Goal: Information Seeking & Learning: Learn about a topic

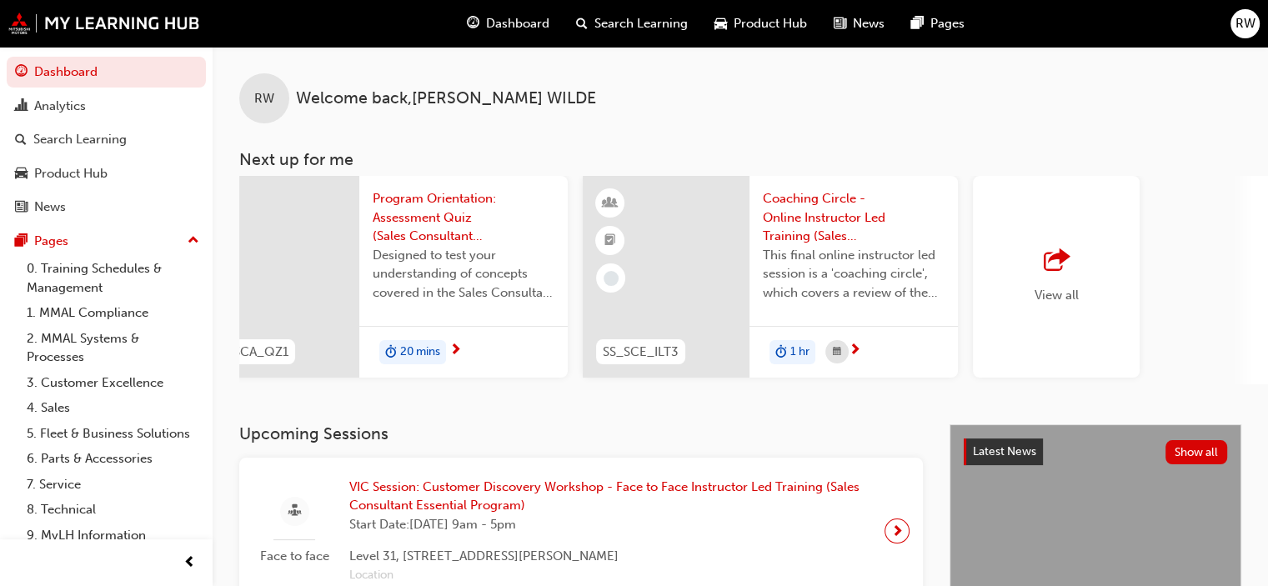
scroll to position [0, 1219]
click at [1047, 280] on div "View all" at bounding box center [1055, 276] width 44 height 55
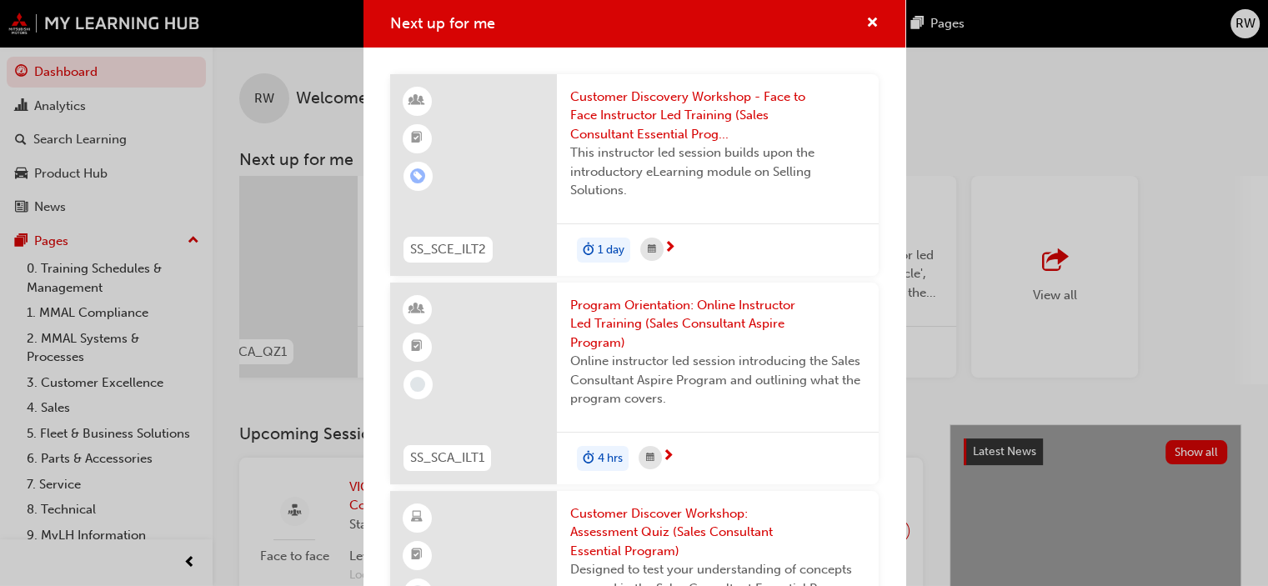
scroll to position [0, 0]
click at [866, 17] on span "cross-icon" at bounding box center [872, 24] width 13 height 15
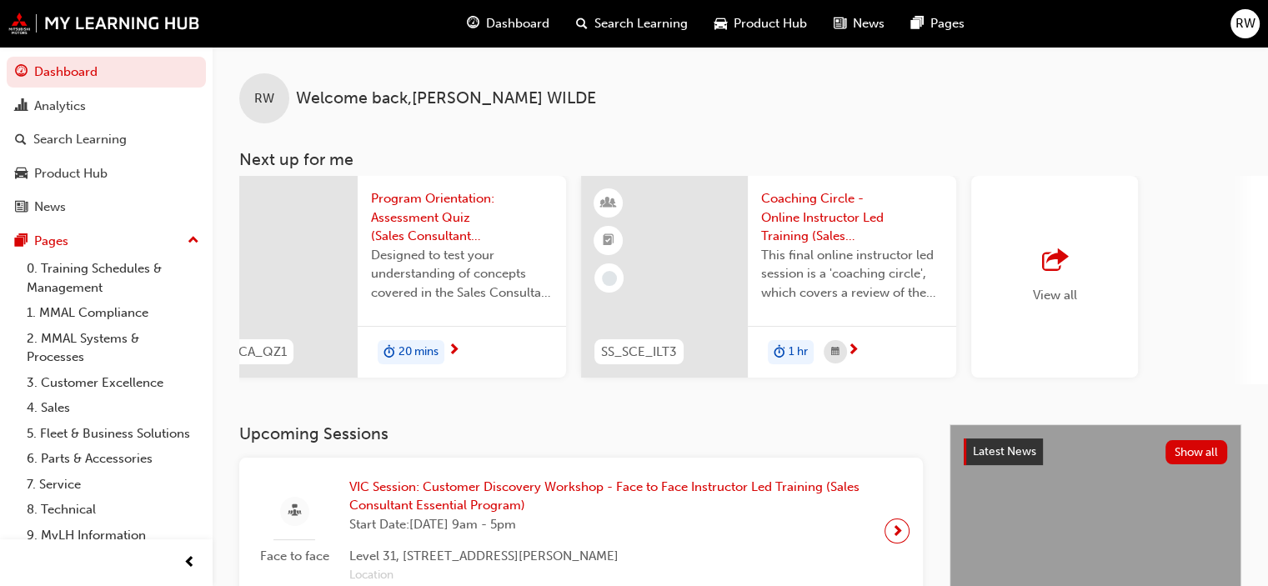
click at [517, 27] on span "Dashboard" at bounding box center [517, 23] width 63 height 19
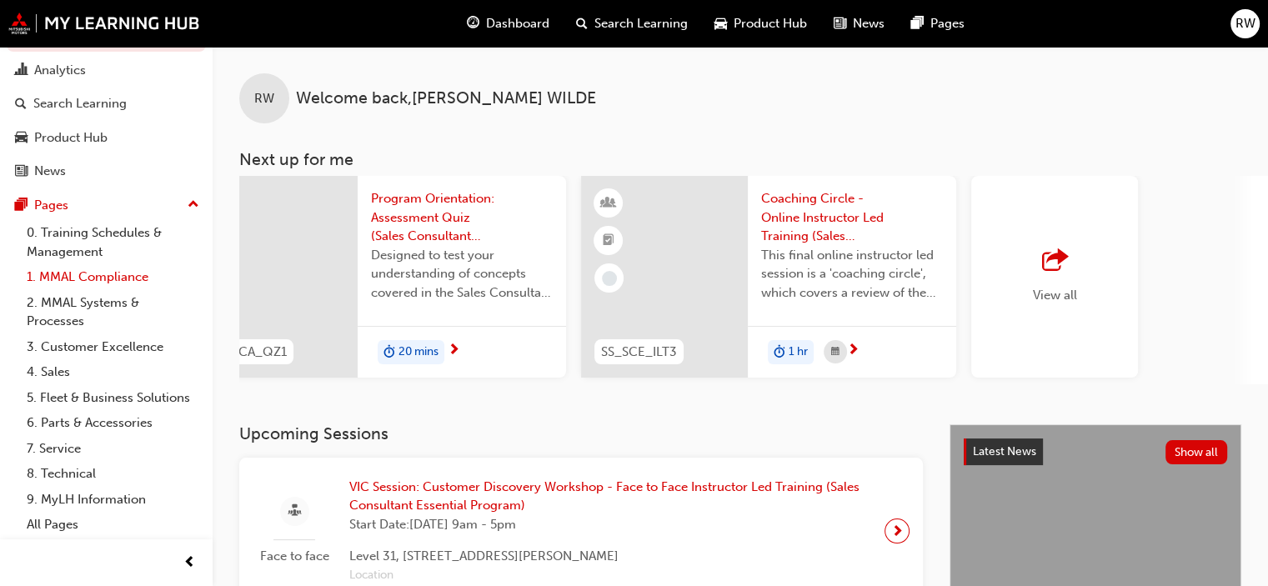
click at [113, 264] on link "1. MMAL Compliance" at bounding box center [113, 277] width 186 height 26
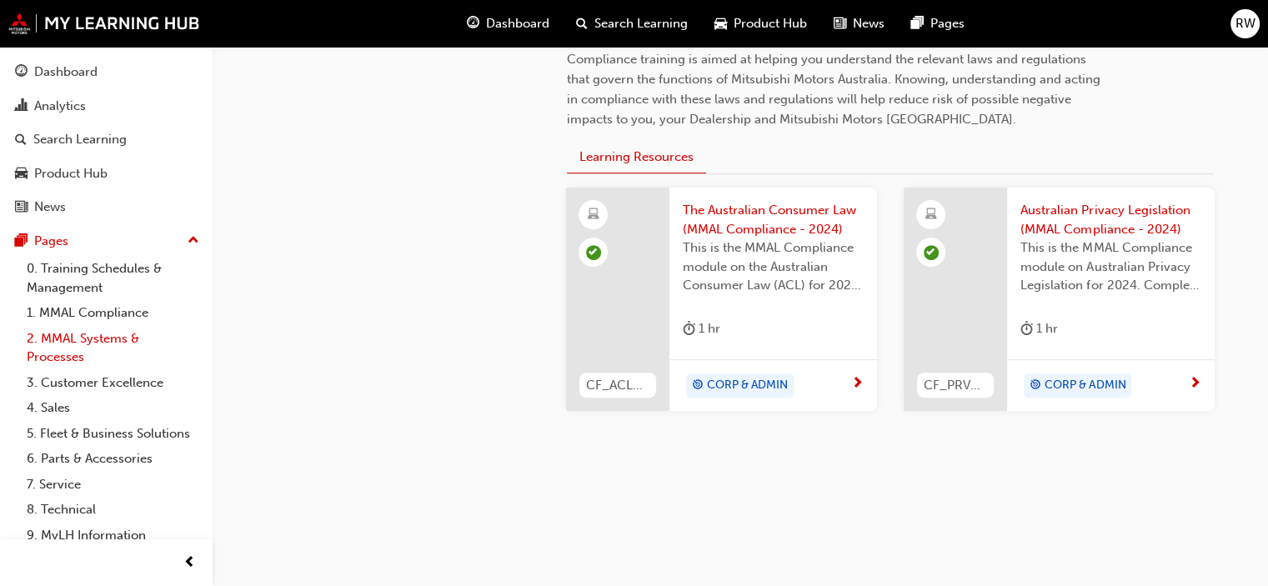
click at [110, 343] on link "2. MMAL Systems & Processes" at bounding box center [113, 348] width 186 height 44
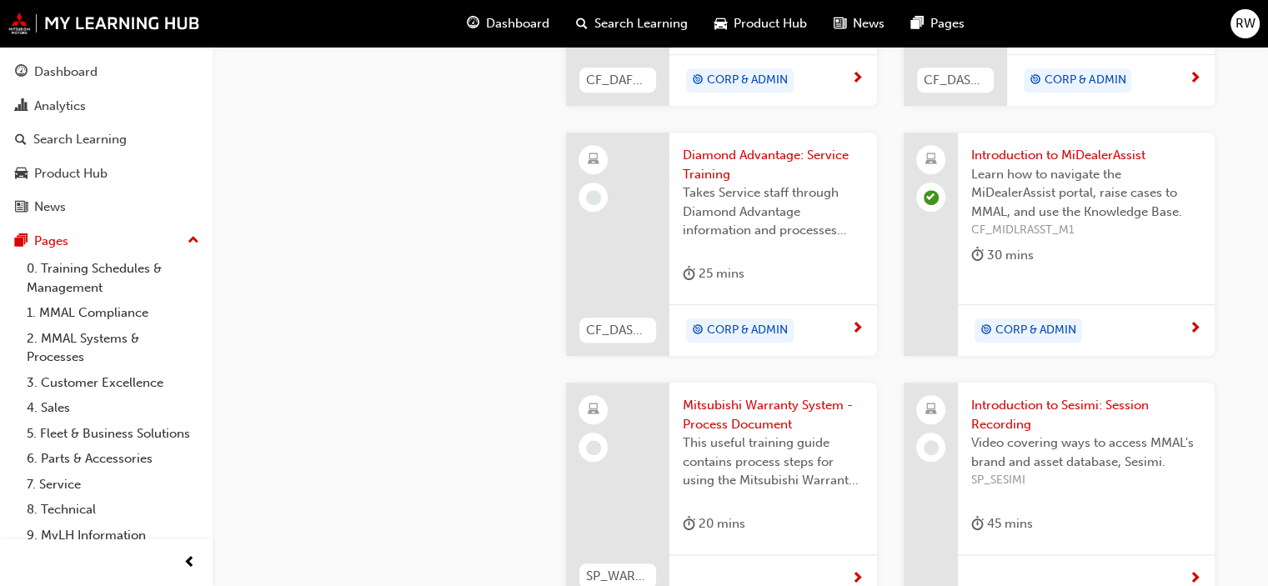
scroll to position [1136, 0]
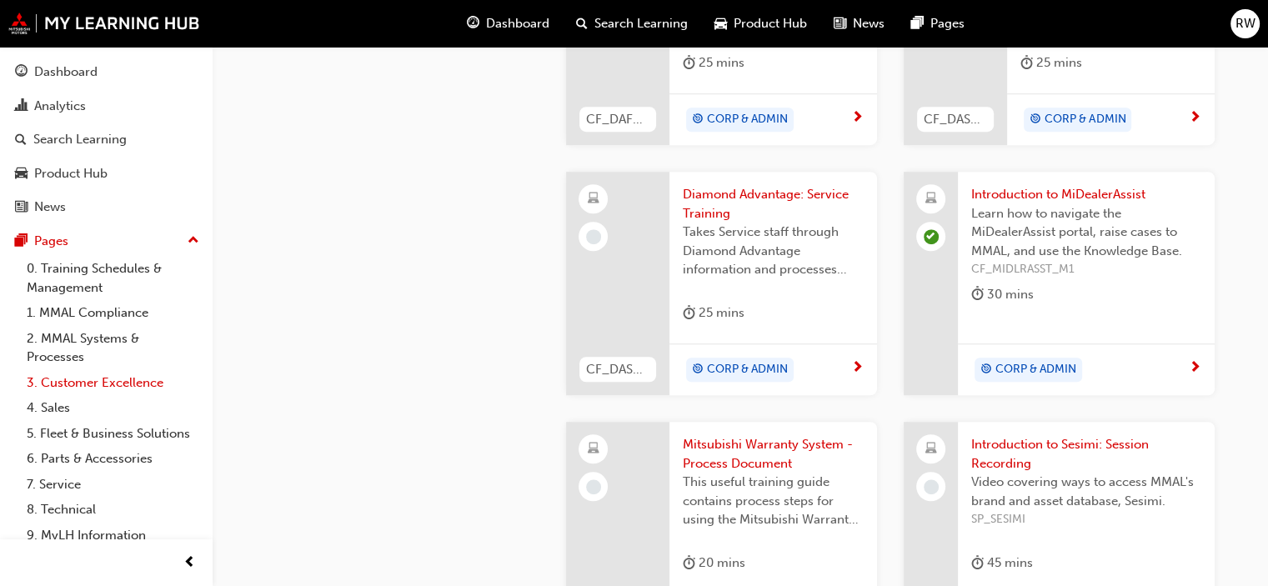
click at [43, 384] on link "3. Customer Excellence" at bounding box center [113, 383] width 186 height 26
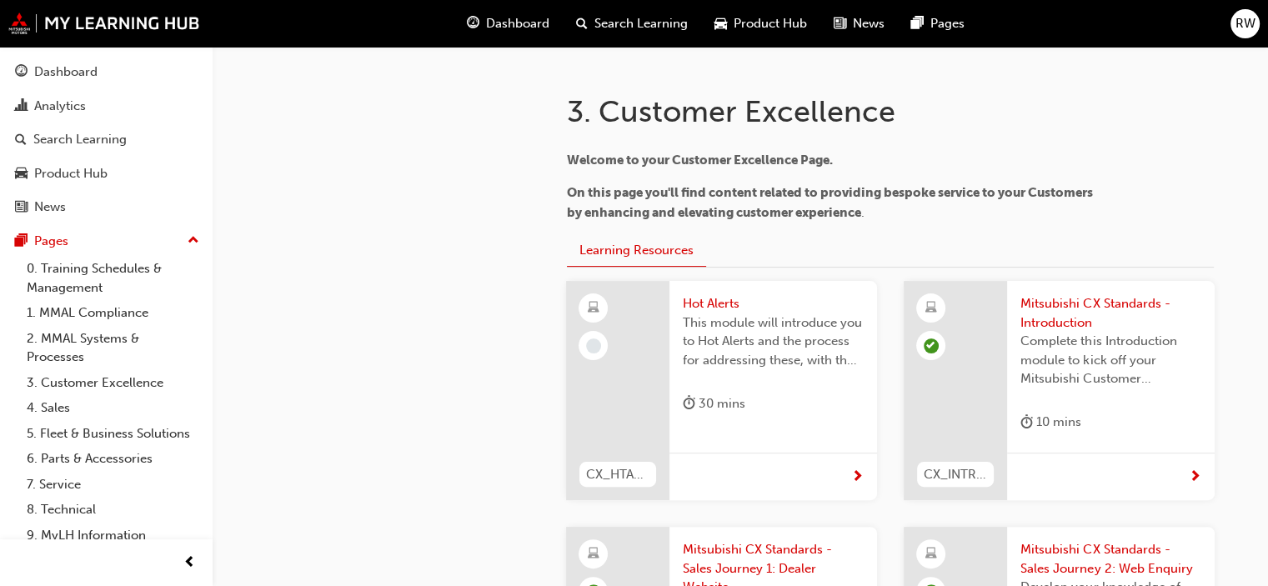
scroll to position [417, 0]
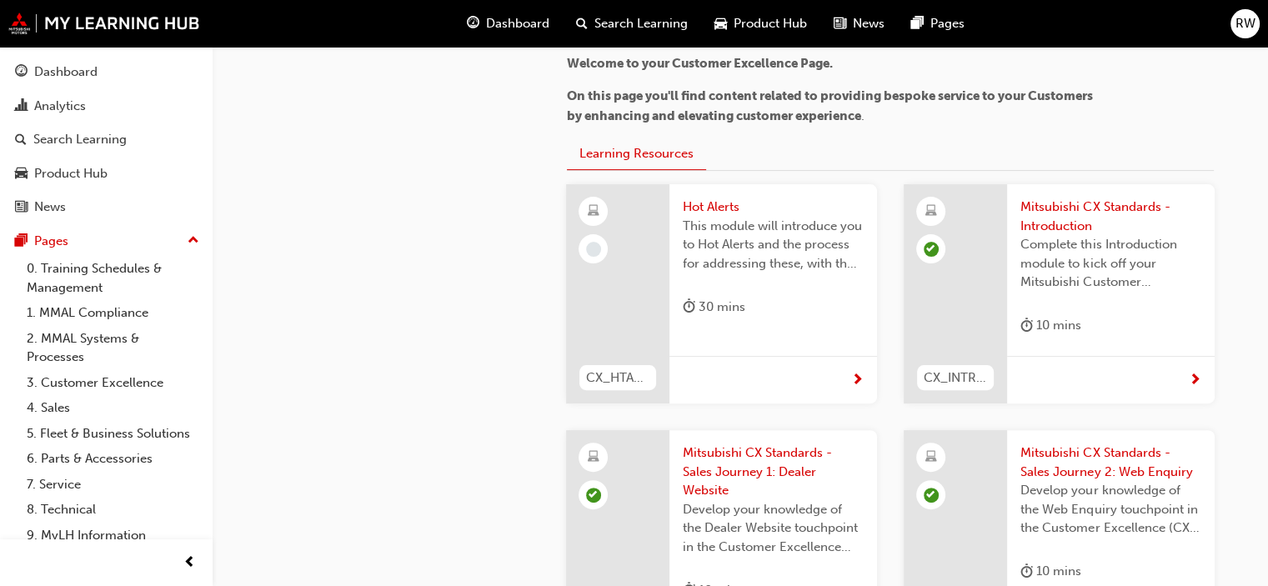
click at [723, 231] on span "This module will introduce you to Hot Alerts and the process for addressing the…" at bounding box center [773, 245] width 181 height 57
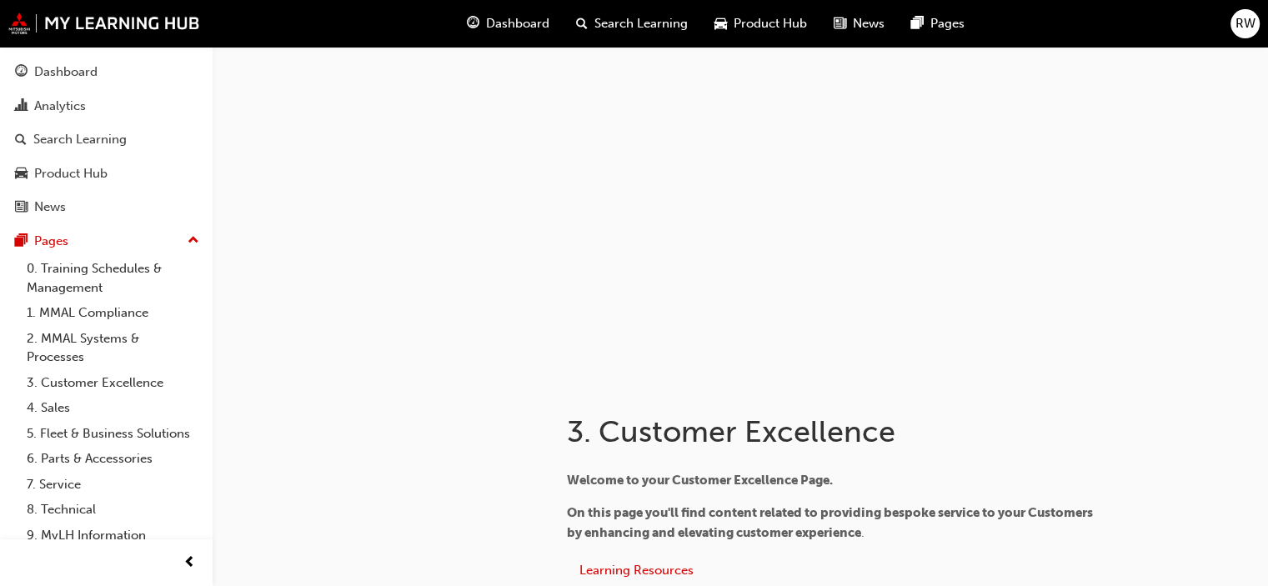
scroll to position [417, 0]
